Goal: Information Seeking & Learning: Learn about a topic

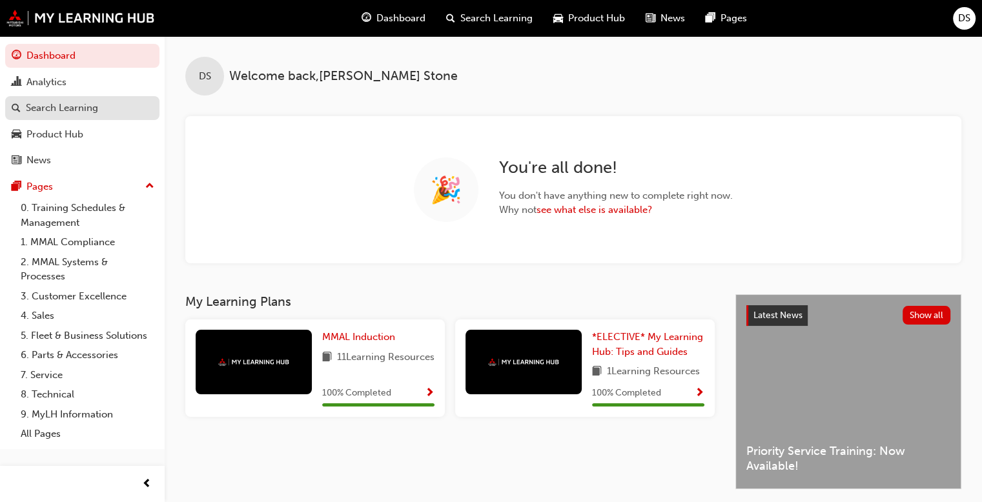
click at [39, 108] on div "Search Learning" at bounding box center [62, 108] width 72 height 15
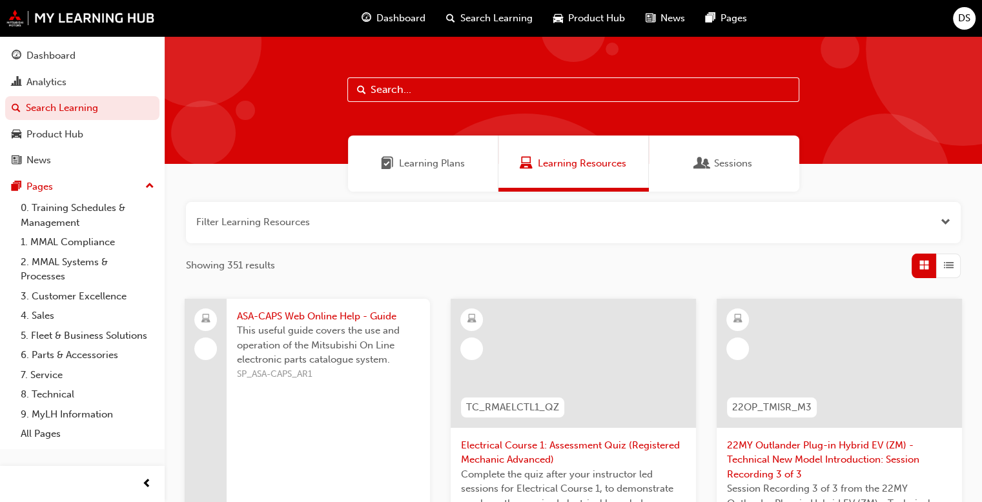
click at [421, 163] on span "Learning Plans" at bounding box center [432, 163] width 66 height 15
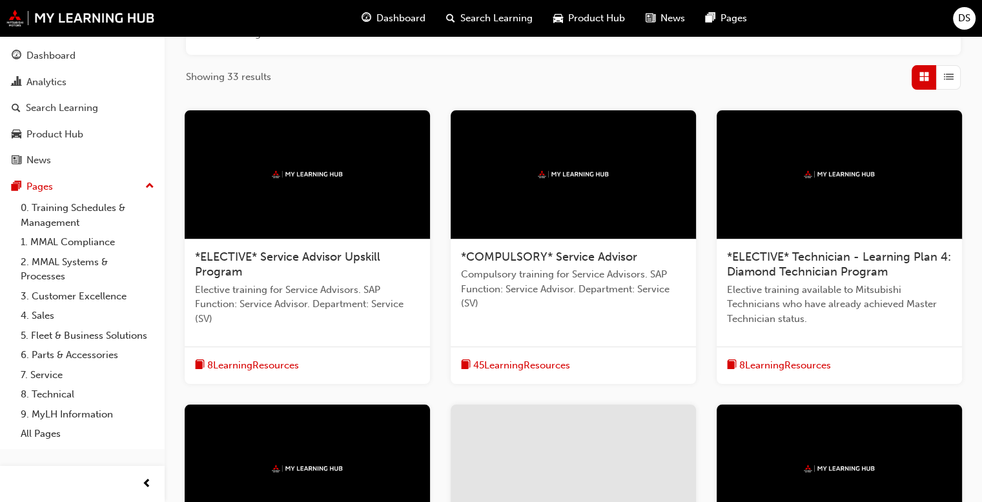
scroll to position [523, 0]
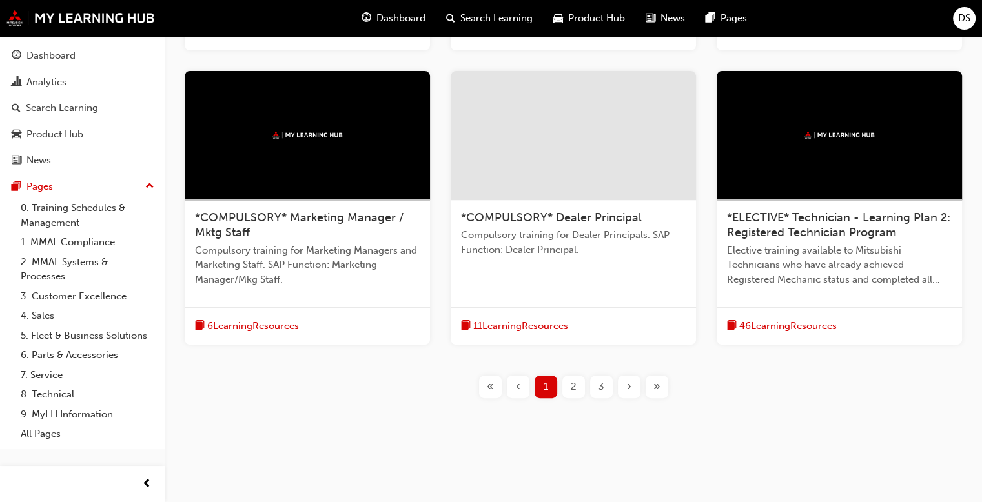
click at [664, 384] on div "»" at bounding box center [657, 387] width 23 height 23
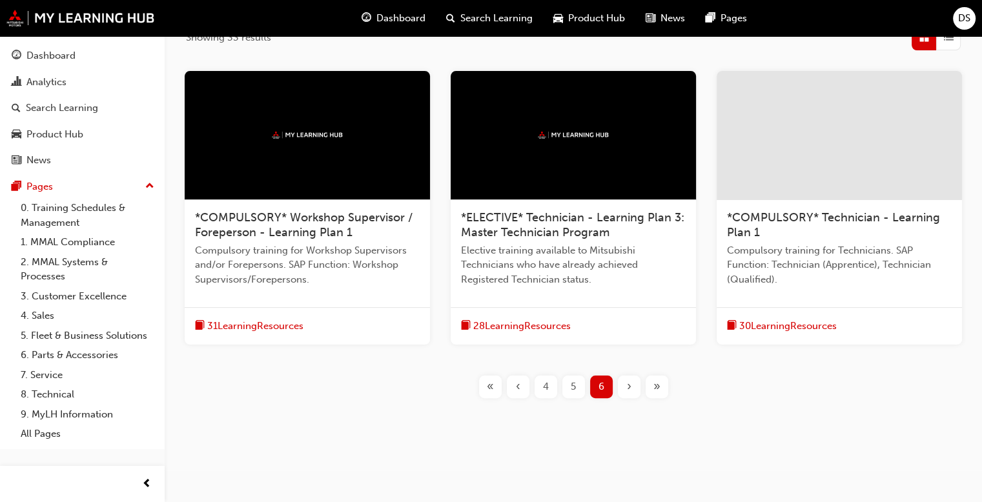
click at [256, 323] on span "31 Learning Resources" at bounding box center [255, 326] width 96 height 15
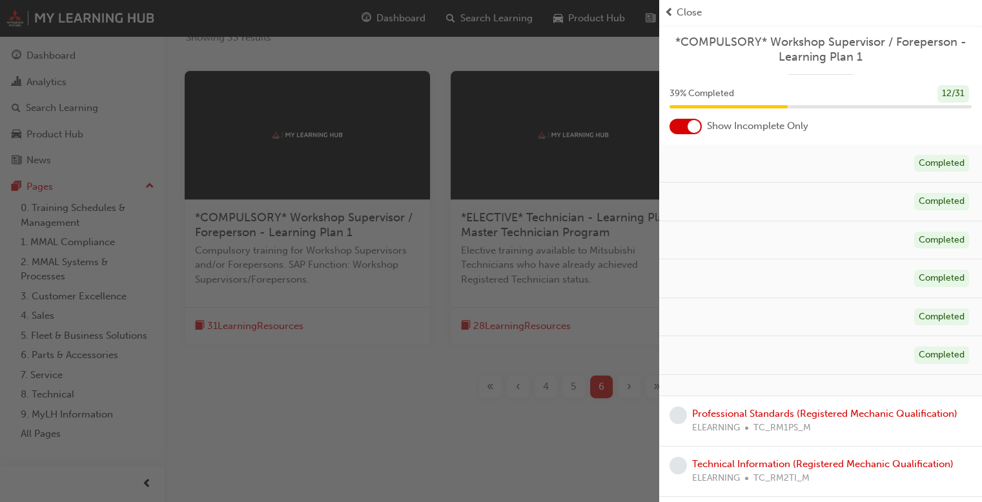
click at [691, 129] on div at bounding box center [694, 126] width 13 height 13
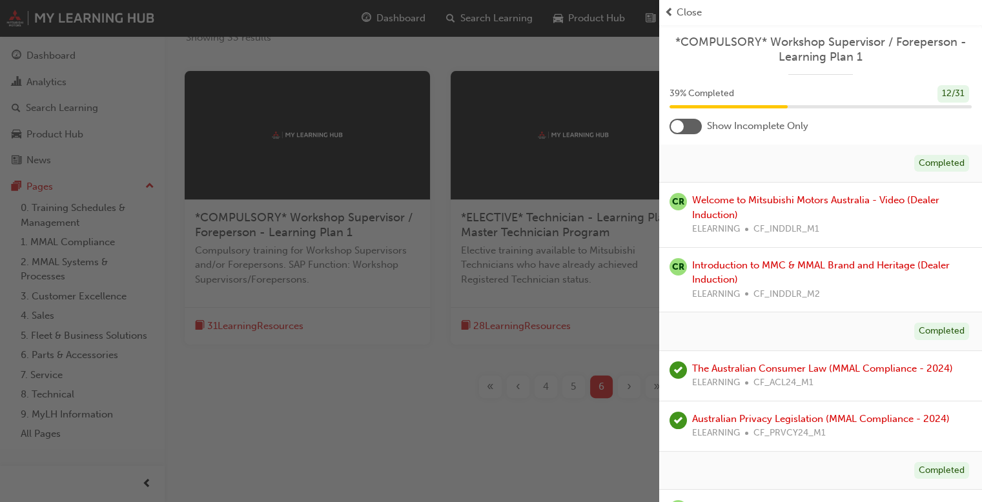
click at [689, 129] on div at bounding box center [686, 127] width 32 height 16
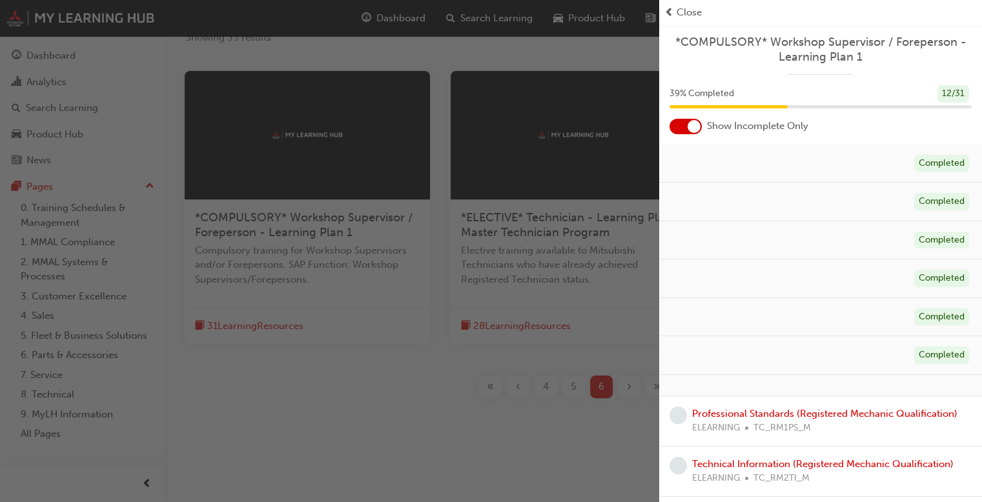
click at [689, 129] on div at bounding box center [694, 126] width 13 height 13
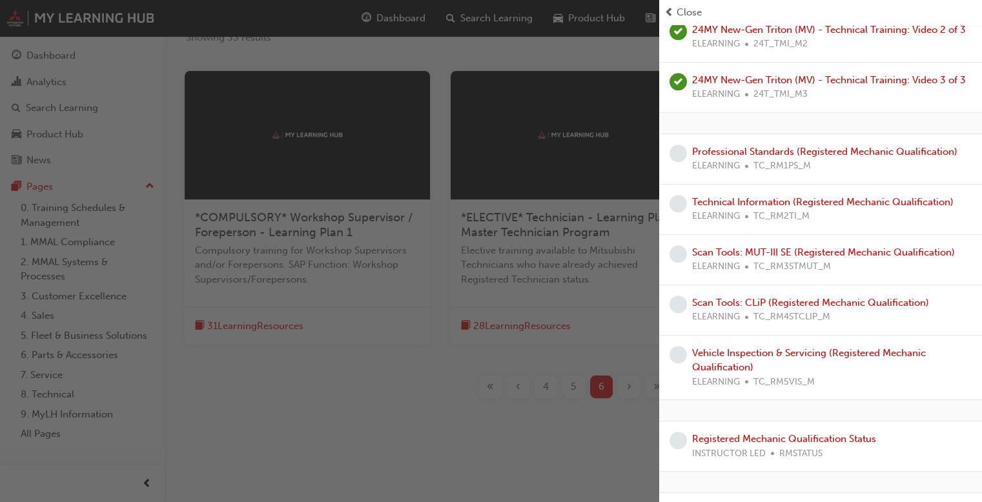
scroll to position [904, 0]
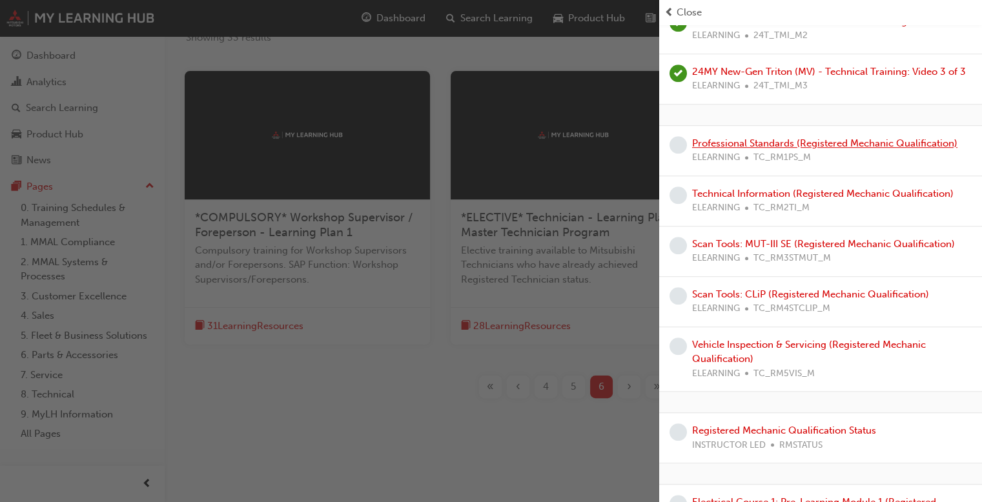
click at [858, 149] on link "Professional Standards (Registered Mechanic Qualification)" at bounding box center [824, 144] width 265 height 12
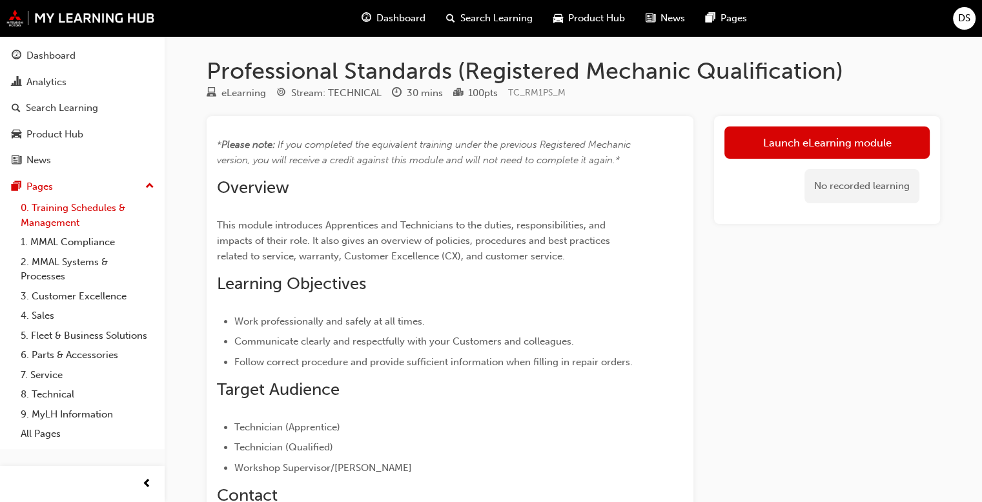
click at [64, 211] on link "0. Training Schedules & Management" at bounding box center [88, 215] width 144 height 34
